Goal: Communication & Community: Answer question/provide support

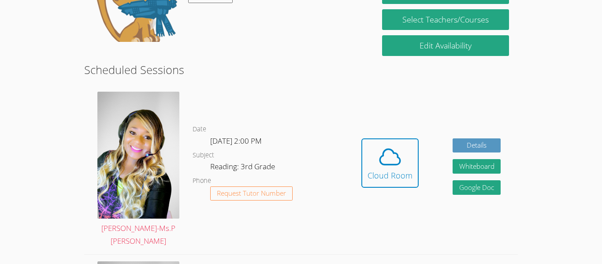
scroll to position [192, 0]
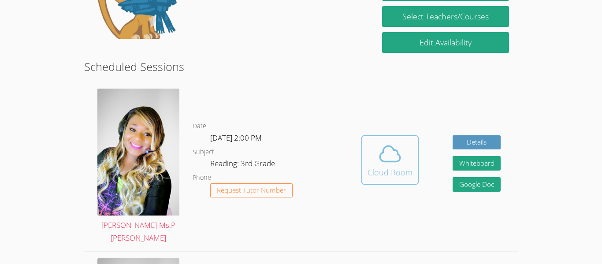
click at [377, 166] on div "Cloud Room" at bounding box center [390, 172] width 45 height 12
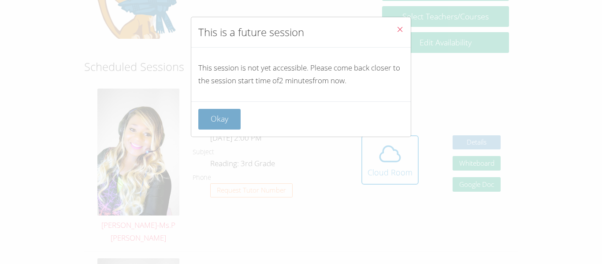
click at [214, 125] on button "Okay" at bounding box center [219, 119] width 42 height 21
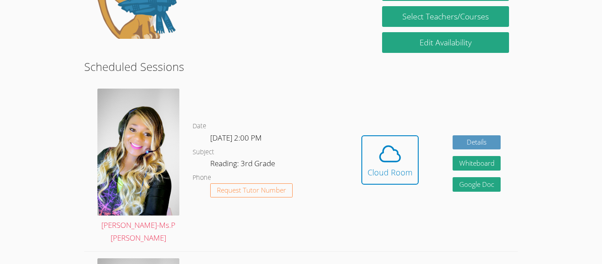
click at [214, 132] on dd "[DATE] 2:00 PM" at bounding box center [236, 139] width 53 height 15
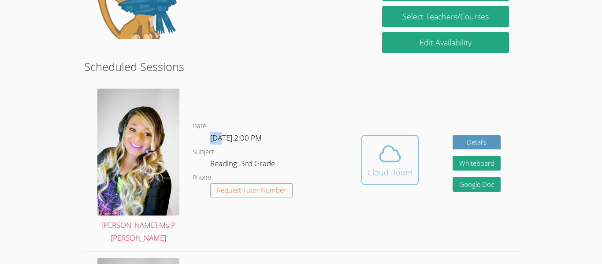
click at [399, 169] on div "Cloud Room" at bounding box center [390, 172] width 45 height 12
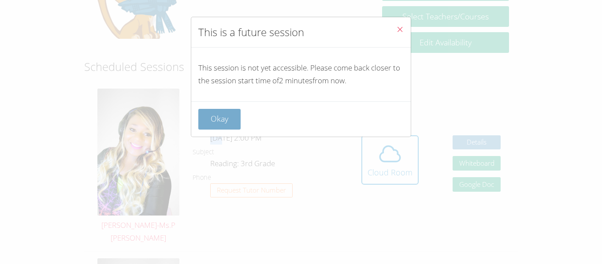
click at [220, 124] on button "Okay" at bounding box center [219, 119] width 42 height 21
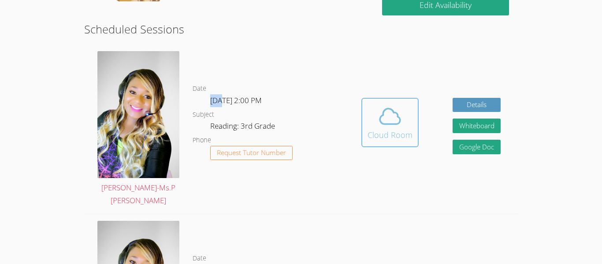
scroll to position [233, 0]
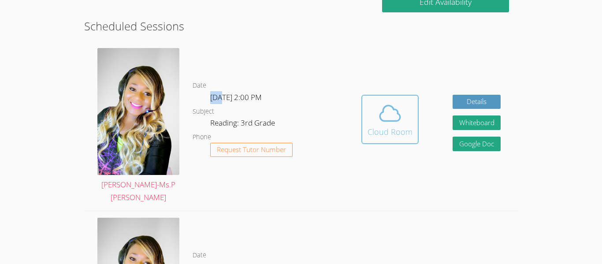
click at [384, 106] on icon at bounding box center [390, 113] width 20 height 15
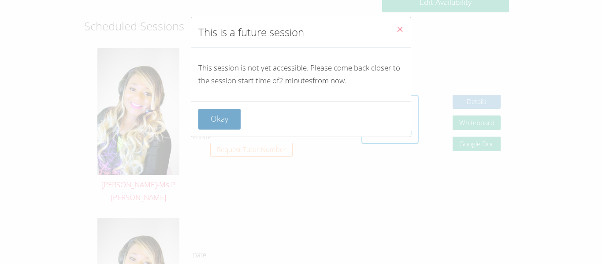
click at [224, 125] on button "Okay" at bounding box center [219, 119] width 42 height 21
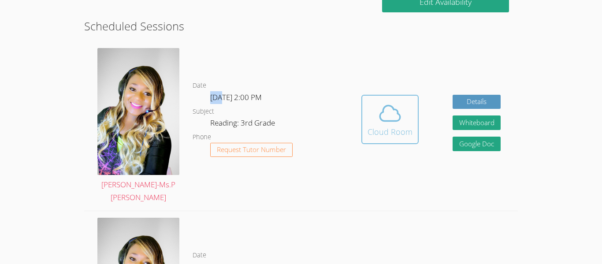
click at [373, 113] on span at bounding box center [390, 113] width 45 height 25
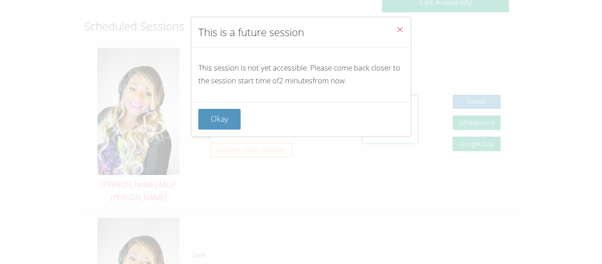
click at [373, 113] on div "Okay" at bounding box center [300, 119] width 205 height 21
click at [209, 120] on button "Okay" at bounding box center [219, 119] width 42 height 21
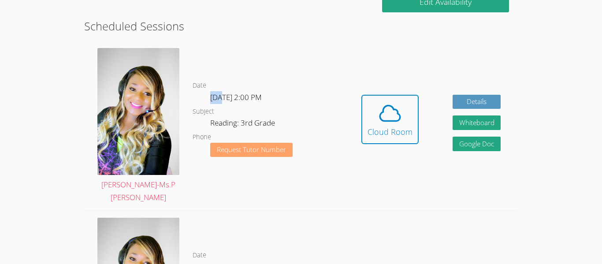
click at [279, 147] on span "Request Tutor Number" at bounding box center [251, 149] width 69 height 7
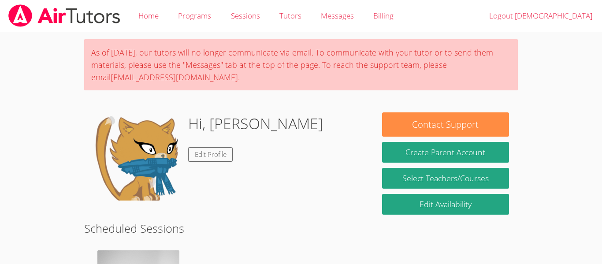
scroll to position [198, 0]
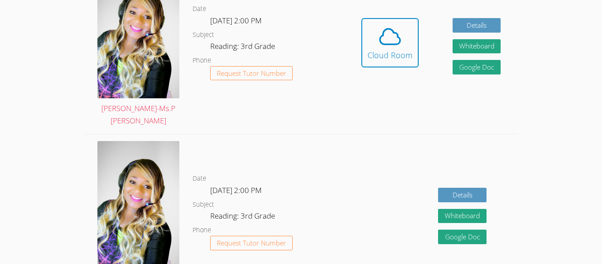
click at [389, 120] on div "Hidden Cloud Room Details Whiteboard Hidden Google Doc" at bounding box center [430, 49] width 173 height 169
click at [385, 27] on icon at bounding box center [390, 36] width 25 height 25
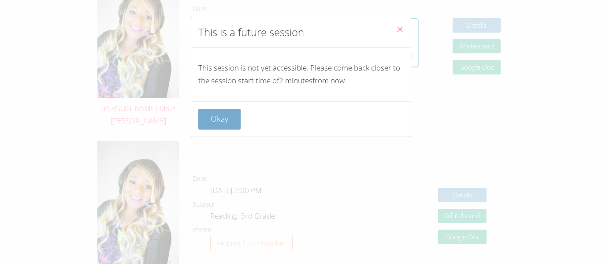
click at [213, 117] on button "Okay" at bounding box center [219, 119] width 42 height 21
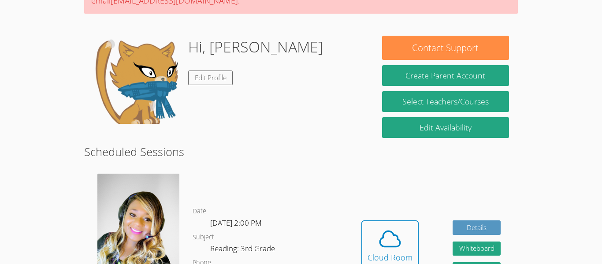
scroll to position [75, 0]
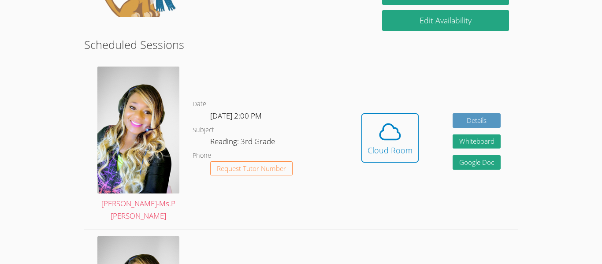
scroll to position [236, 0]
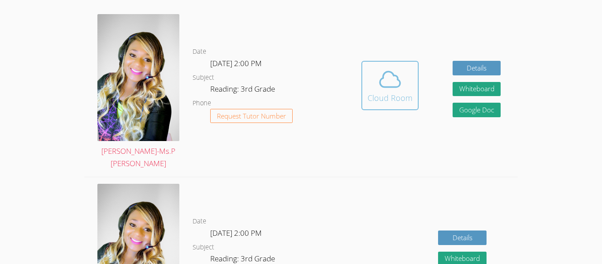
click at [372, 92] on div "Cloud Room" at bounding box center [390, 98] width 45 height 12
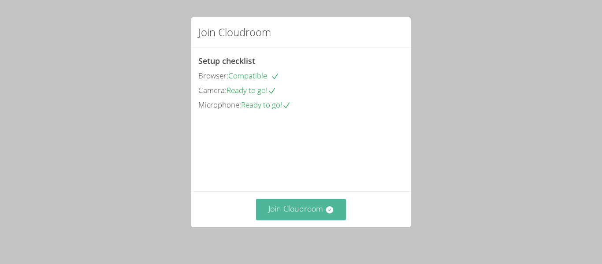
click at [307, 211] on button "Join Cloudroom" at bounding box center [301, 210] width 90 height 22
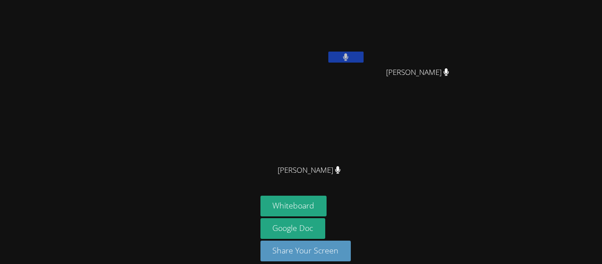
click at [352, 59] on button at bounding box center [345, 57] width 35 height 11
click at [356, 58] on button at bounding box center [345, 57] width 35 height 11
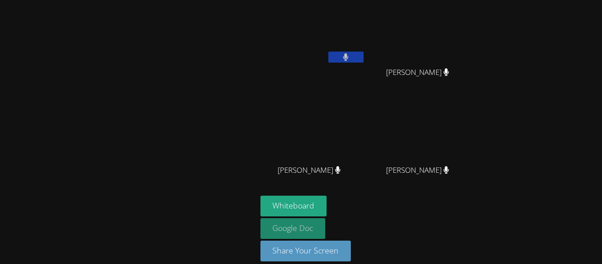
click at [298, 224] on link "Google Doc" at bounding box center [293, 228] width 65 height 21
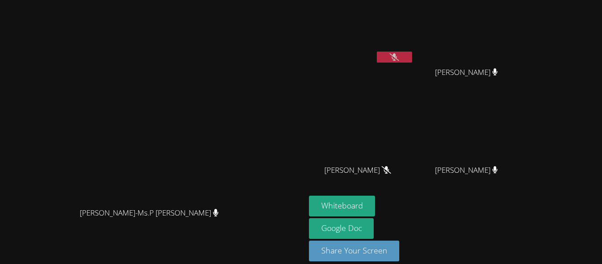
click at [412, 59] on button at bounding box center [394, 57] width 35 height 11
click at [414, 104] on video at bounding box center [361, 130] width 105 height 59
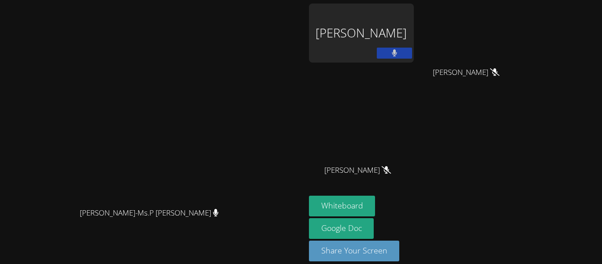
click at [414, 49] on div "JESUS RODRIGUEZ" at bounding box center [361, 33] width 105 height 59
click at [414, 47] on div "JESUS RODRIGUEZ" at bounding box center [361, 33] width 105 height 59
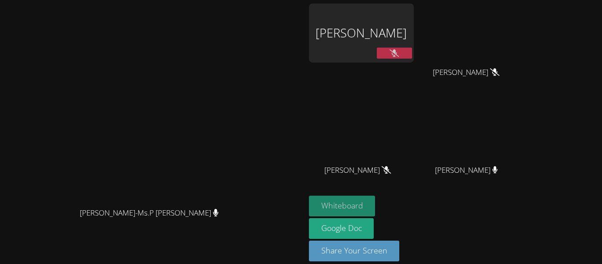
click at [376, 205] on button "Whiteboard" at bounding box center [342, 206] width 67 height 21
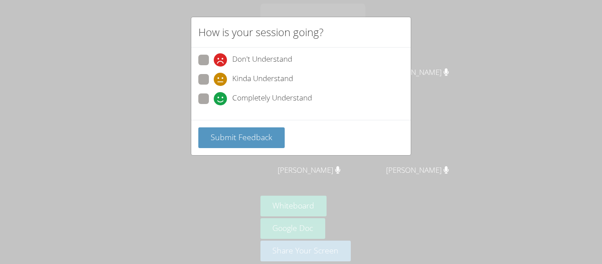
click at [252, 59] on span "Don't Understand" at bounding box center [262, 59] width 60 height 13
click at [221, 59] on input "Don't Understand" at bounding box center [217, 58] width 7 height 7
radio input "true"
click at [234, 103] on span "Completely Understand" at bounding box center [272, 98] width 80 height 13
click at [221, 101] on input "Completely Understand" at bounding box center [217, 96] width 7 height 7
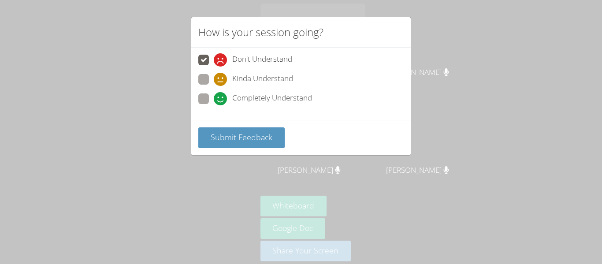
radio input "true"
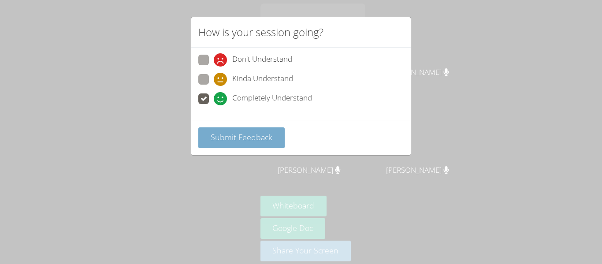
click at [243, 133] on span "Submit Feedback" at bounding box center [242, 137] width 62 height 11
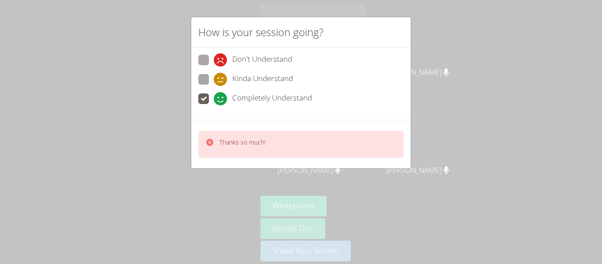
click at [264, 145] on p "Thanks so much!" at bounding box center [243, 142] width 46 height 9
click at [220, 99] on icon at bounding box center [220, 98] width 13 height 13
click at [220, 99] on input "Completely Understand" at bounding box center [217, 96] width 7 height 7
